Goal: Task Accomplishment & Management: Complete application form

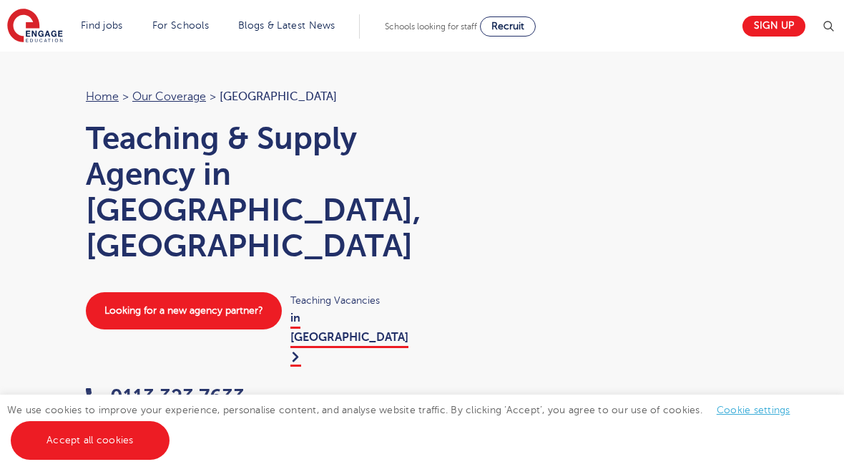
click at [313, 311] on link "in Leeds" at bounding box center [350, 338] width 118 height 55
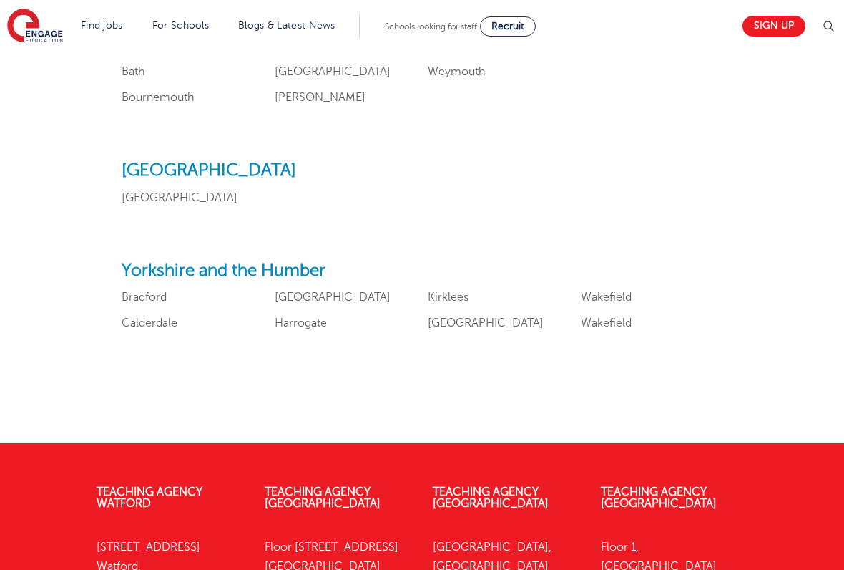
scroll to position [1745, 0]
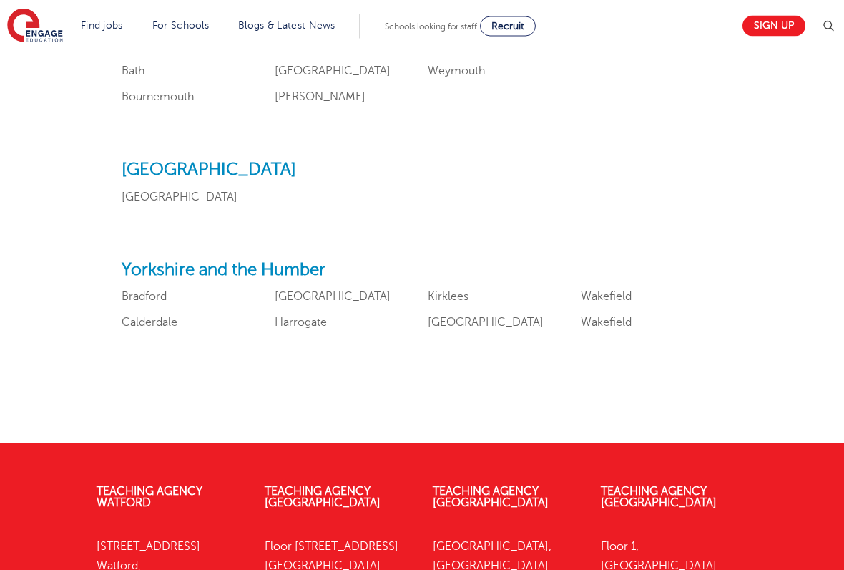
click at [454, 316] on link "[GEOGRAPHIC_DATA]" at bounding box center [486, 322] width 116 height 13
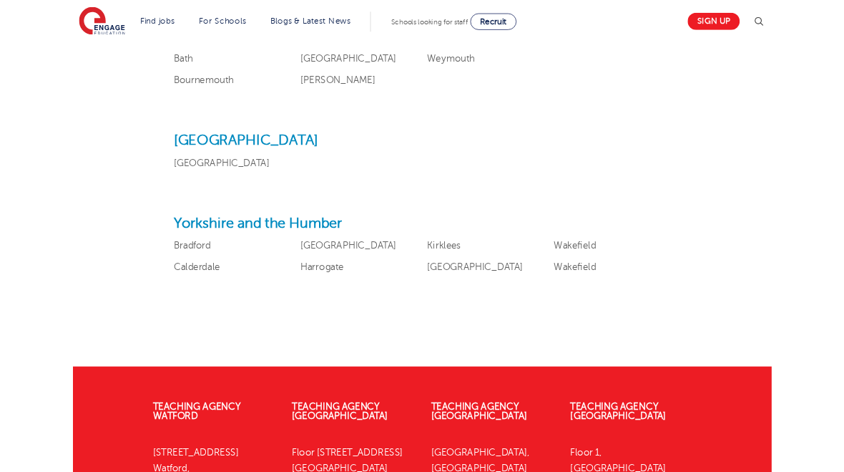
scroll to position [1786, 0]
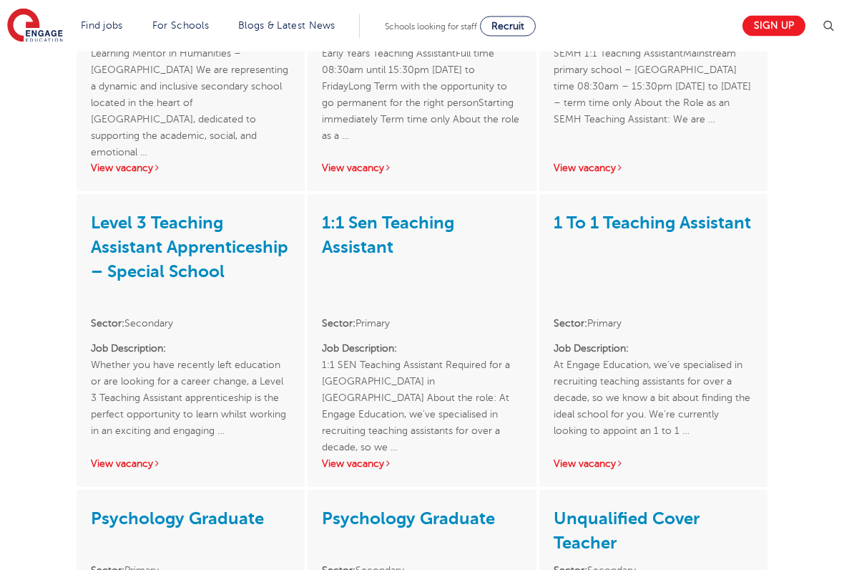
scroll to position [2357, 0]
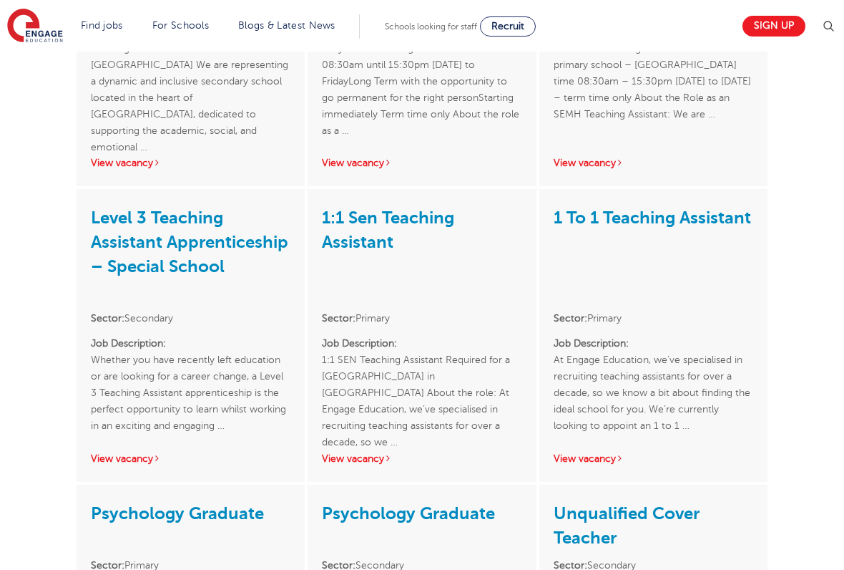
click at [109, 208] on link "Level 3 Teaching Assistant Apprenticeship – Special School" at bounding box center [189, 242] width 197 height 69
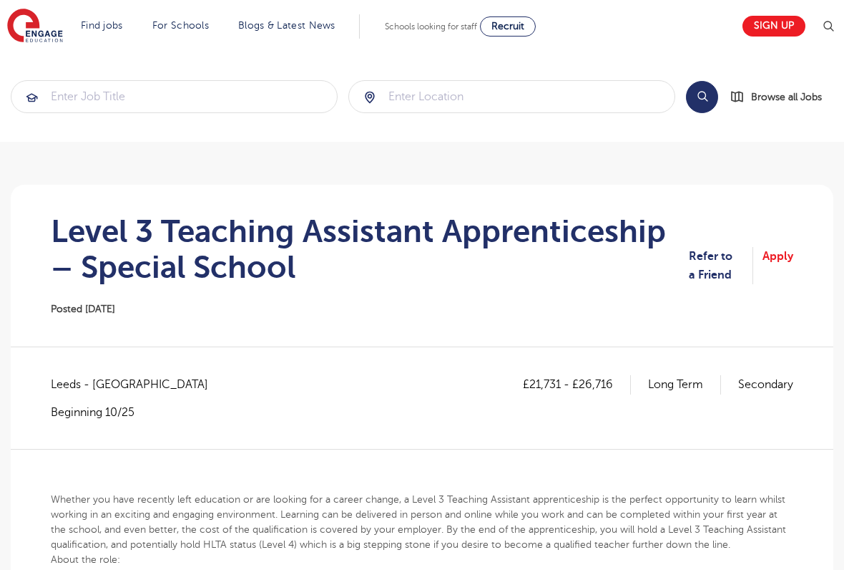
click at [791, 255] on link "Apply" at bounding box center [778, 266] width 31 height 38
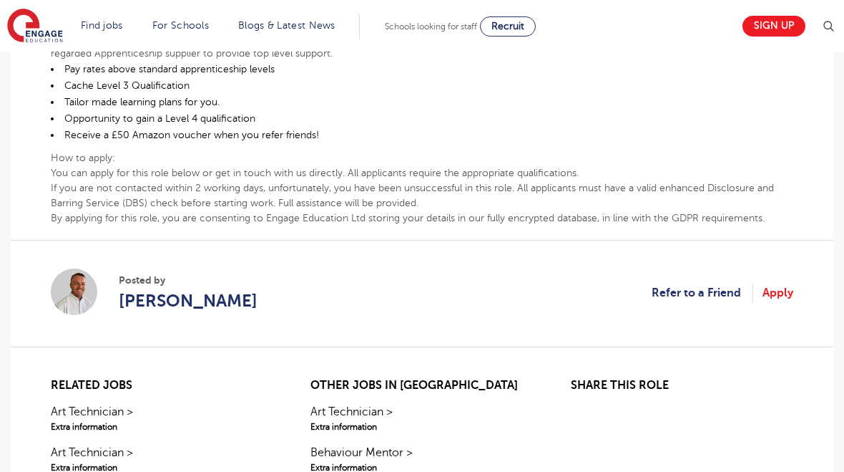
scroll to position [810, 0]
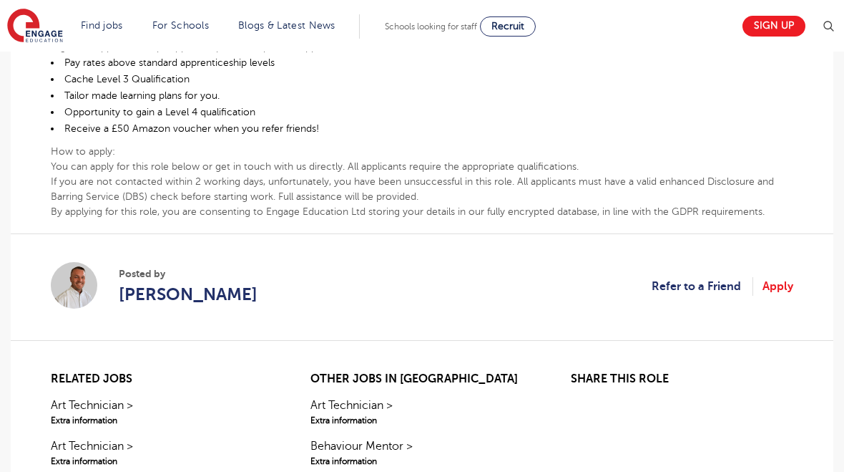
click at [150, 298] on span "Liam Ffrench" at bounding box center [188, 294] width 139 height 26
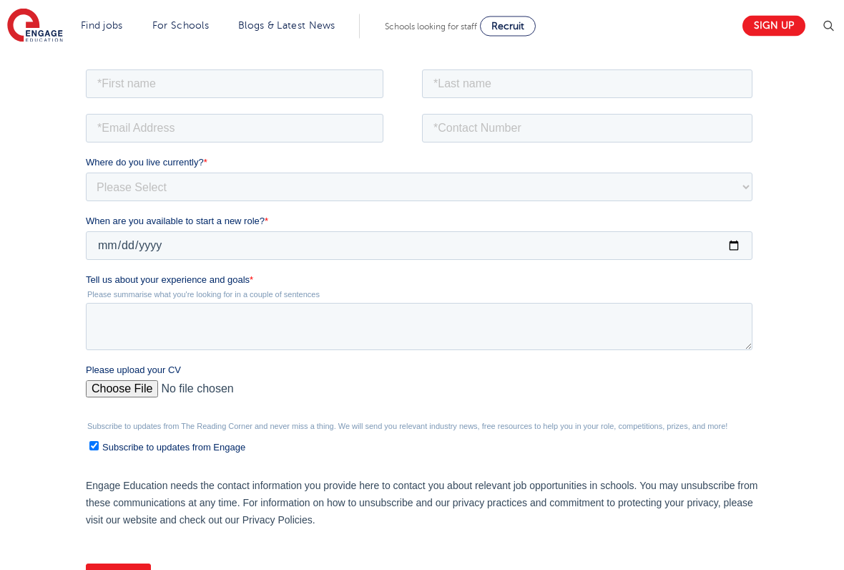
scroll to position [264, 0]
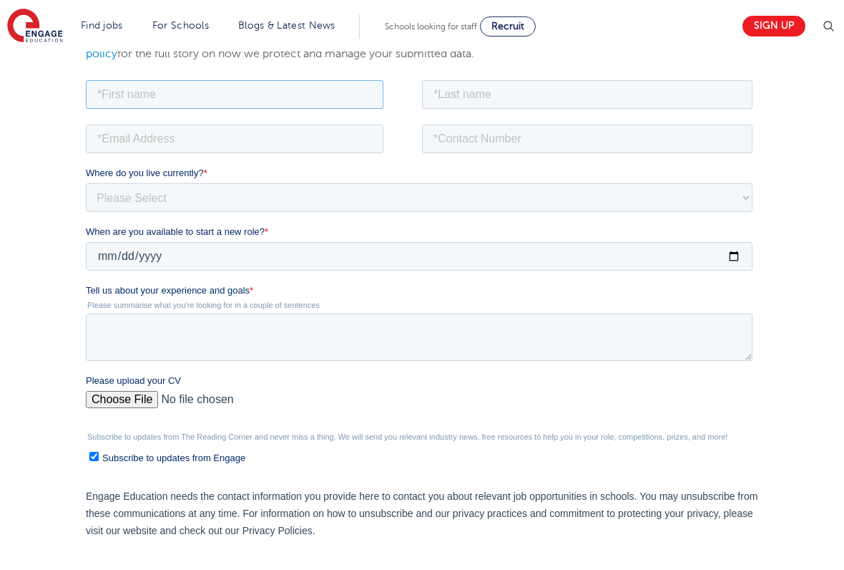
click at [100, 97] on input "text" at bounding box center [235, 93] width 298 height 29
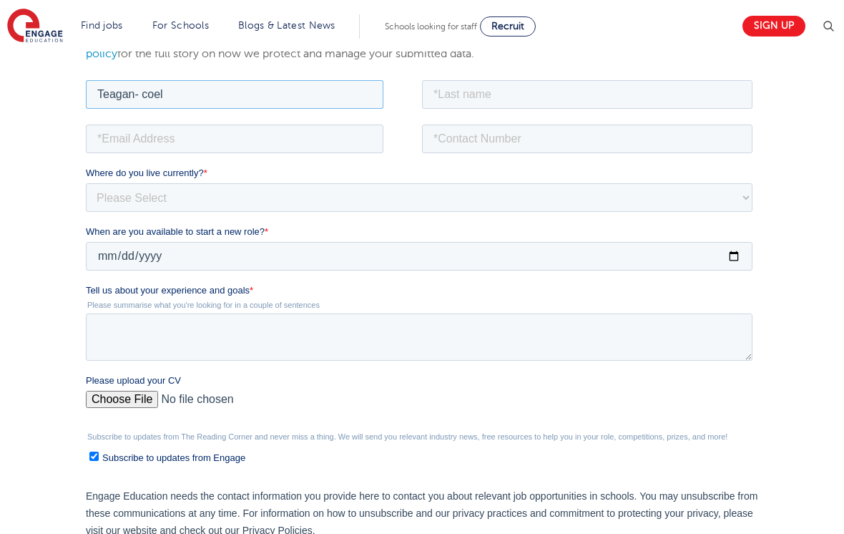
type input "Teagan- coel"
click at [643, 107] on input "text" at bounding box center [587, 93] width 331 height 29
type input "Robinson"
type input "+447722596220"
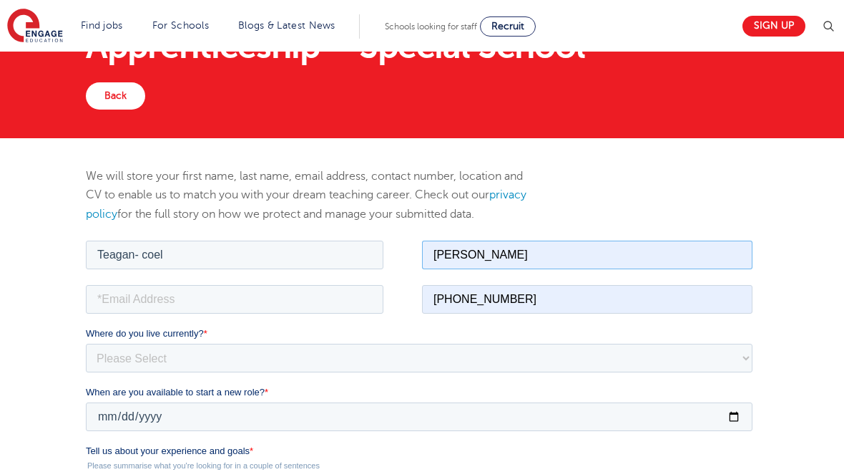
scroll to position [0, 0]
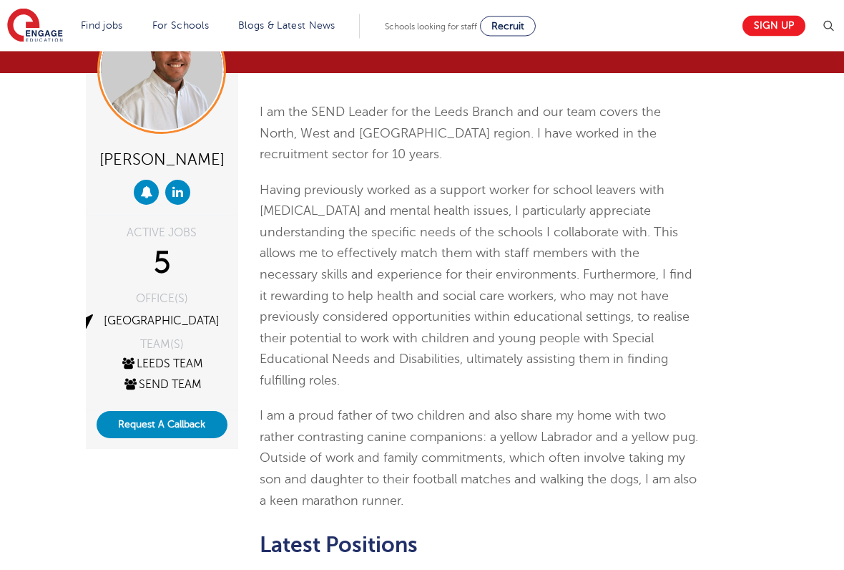
scroll to position [89, 0]
click at [120, 421] on button "Request A Callback" at bounding box center [162, 424] width 131 height 27
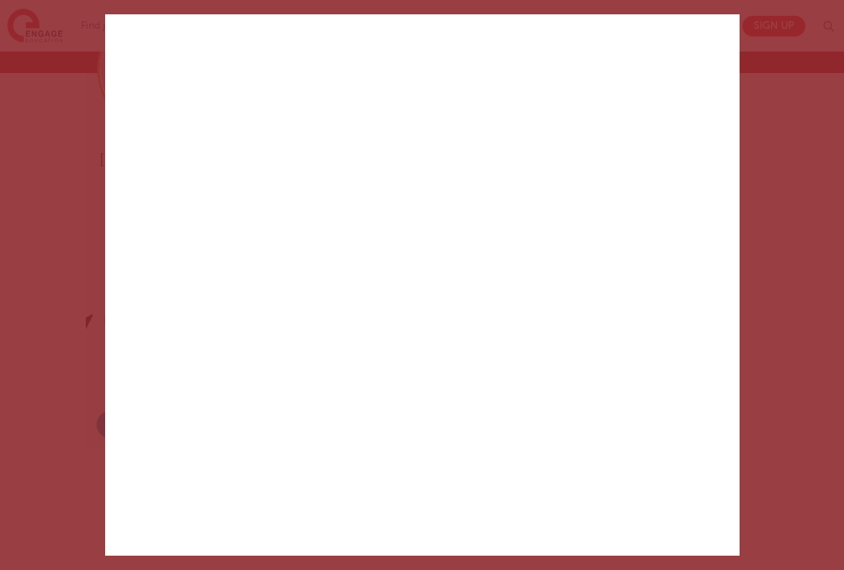
scroll to position [213, 0]
click at [761, 402] on div "✕ Created with Sketch. Help is at hand We run a personal service, all free, jus…" at bounding box center [422, 285] width 844 height 570
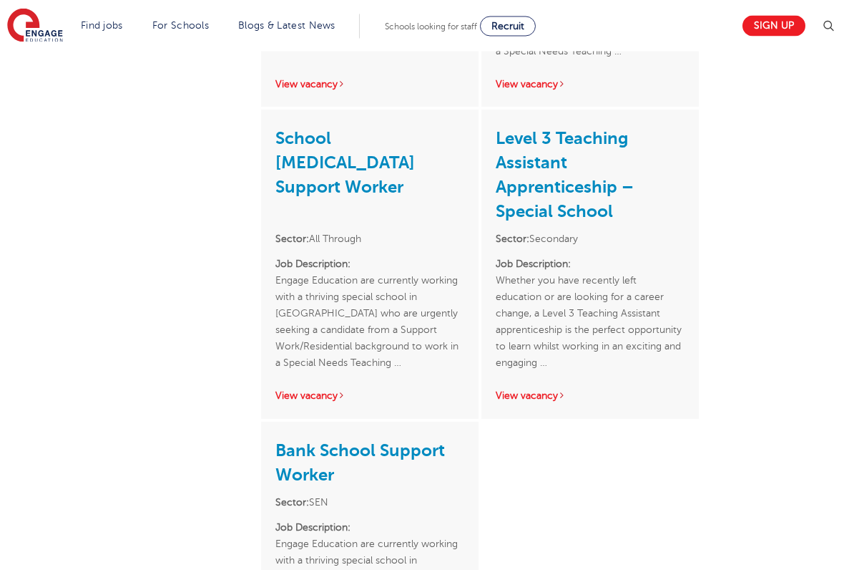
scroll to position [813, 0]
click at [603, 166] on h3 "Level 3 Teaching Assistant Apprenticeship – Special School" at bounding box center [590, 173] width 189 height 99
click at [593, 187] on link "Level 3 Teaching Assistant Apprenticeship – Special School" at bounding box center [565, 174] width 138 height 93
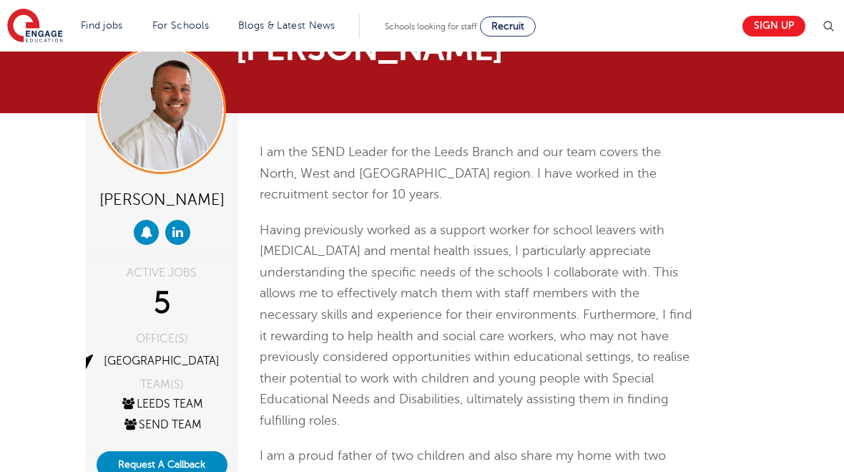
scroll to position [0, 0]
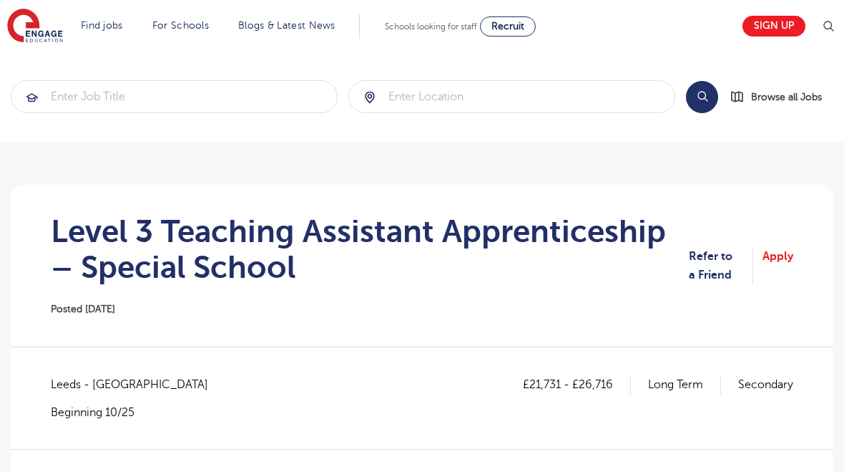
scroll to position [810, 0]
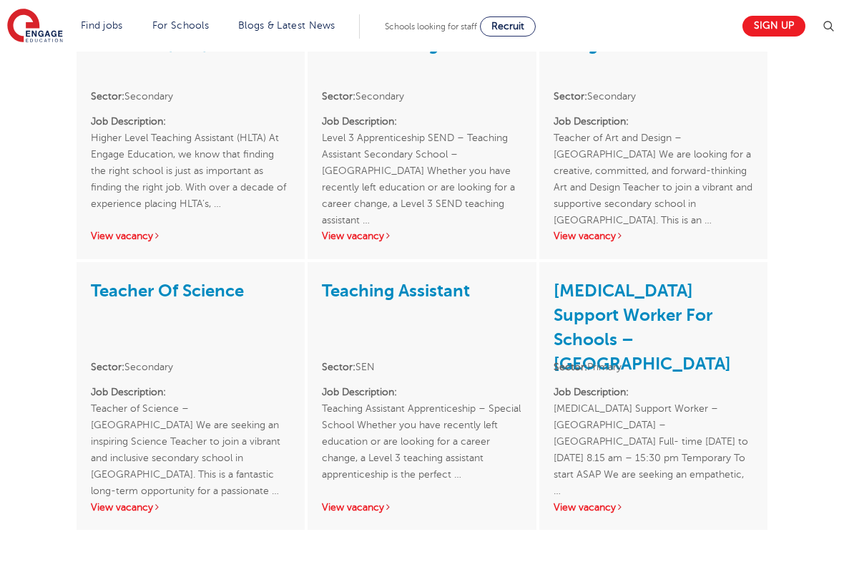
scroll to position [3114, 0]
